Goal: Find specific page/section: Find specific page/section

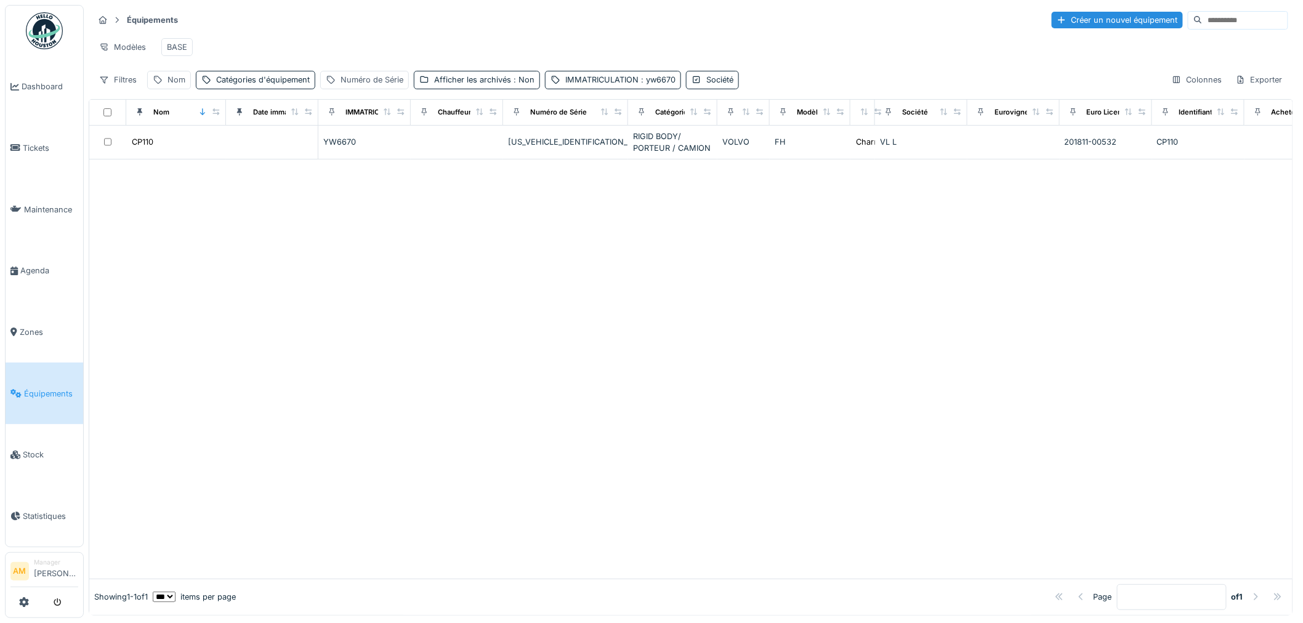
drag, startPoint x: 737, startPoint y: 333, endPoint x: 594, endPoint y: 324, distance: 143.1
click at [736, 333] on div at bounding box center [690, 368] width 1203 height 419
click at [648, 84] on span ": yw6670" at bounding box center [656, 79] width 37 height 9
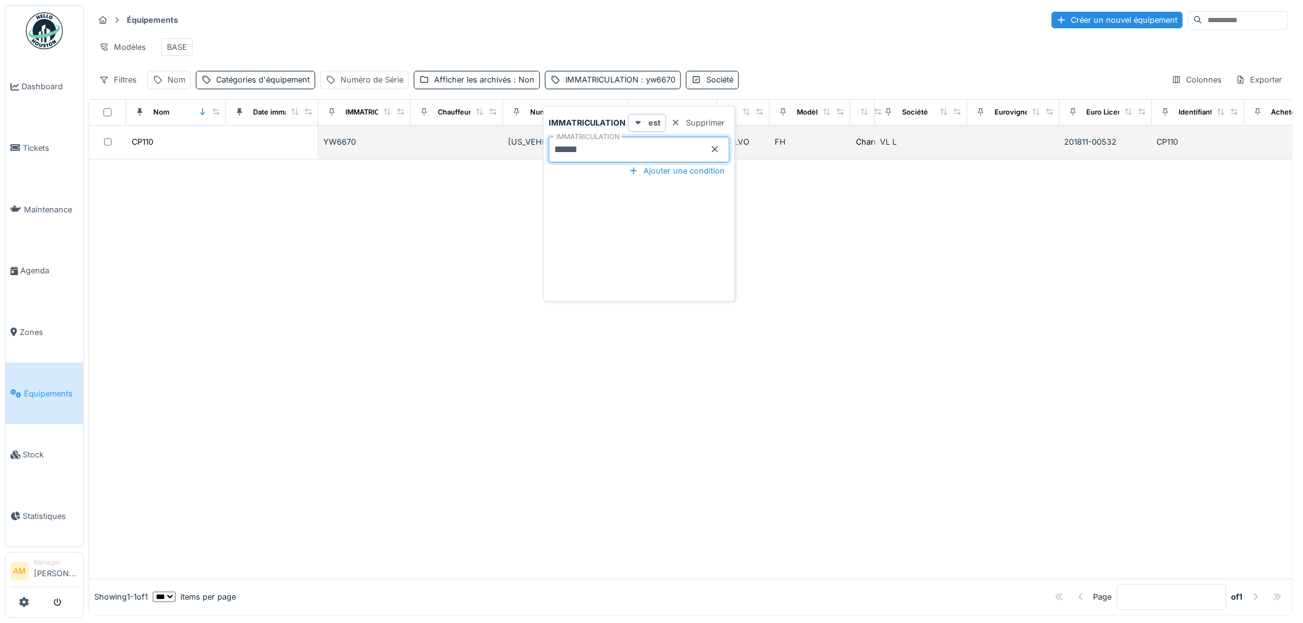
drag, startPoint x: 536, startPoint y: 148, endPoint x: 472, endPoint y: 144, distance: 64.1
click at [477, 145] on body "Dashboard Tickets Maintenance [GEOGRAPHIC_DATA] Zones Équipements Stock Statist…" at bounding box center [651, 311] width 1303 height 623
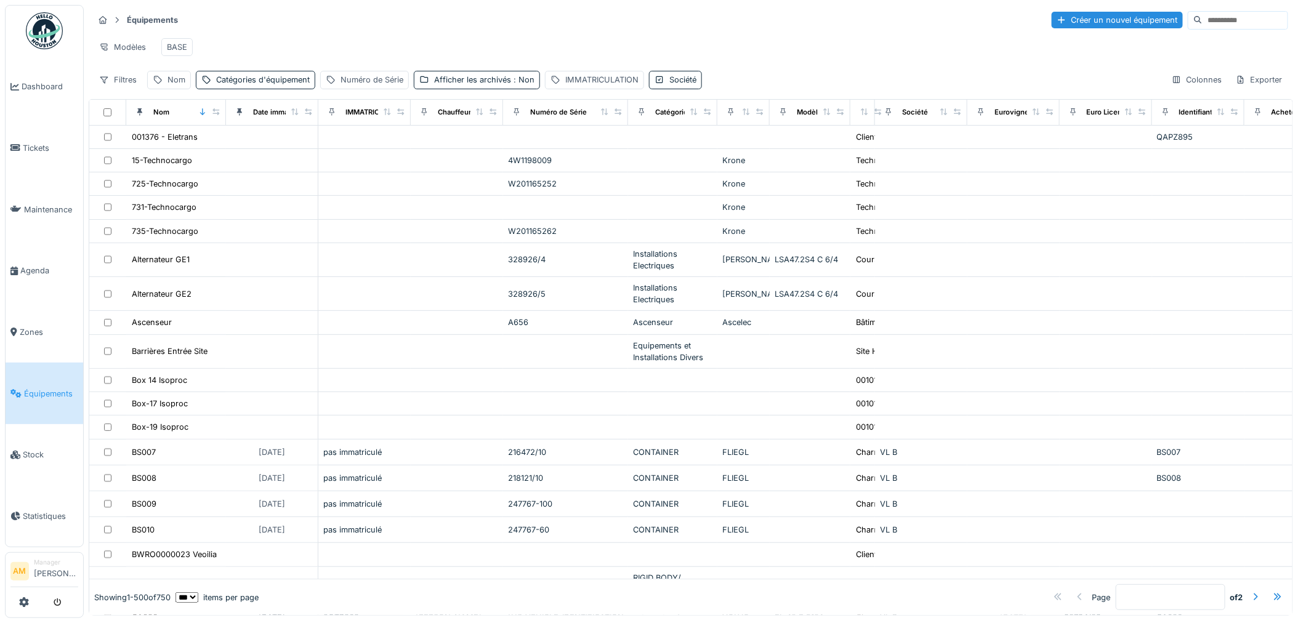
click at [25, 396] on link "Équipements" at bounding box center [45, 394] width 78 height 62
